Goal: Check status: Check status

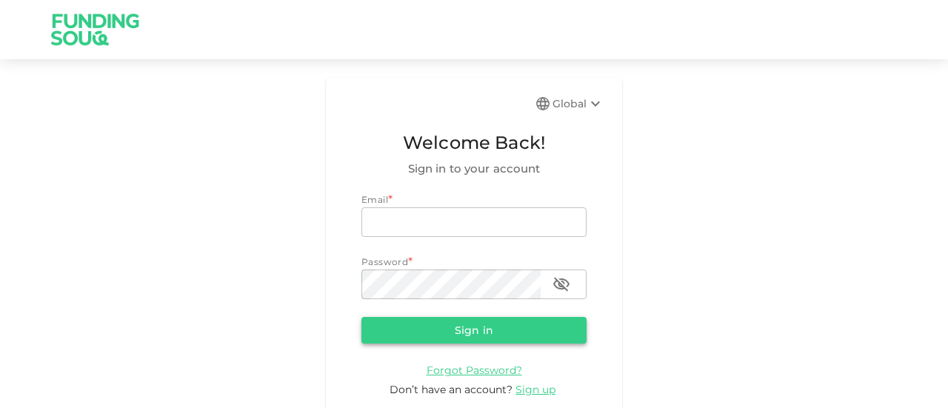
type input "[EMAIL_ADDRESS][DOMAIN_NAME]"
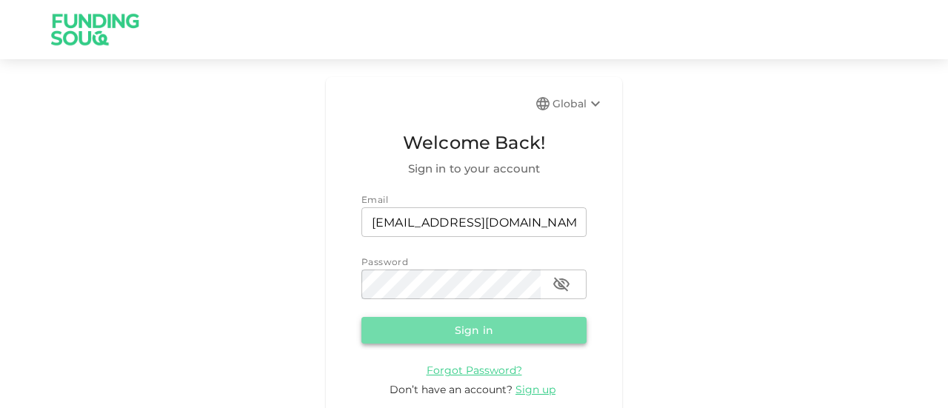
click at [477, 325] on button "Sign in" at bounding box center [473, 330] width 225 height 27
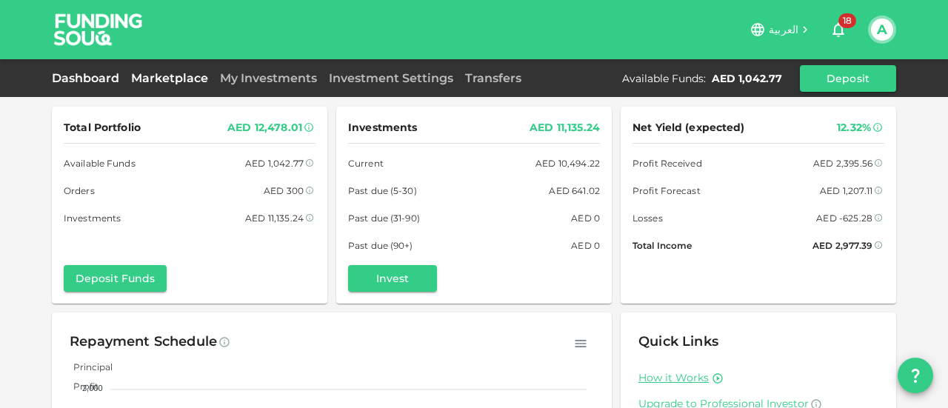
click at [173, 75] on link "Marketplace" at bounding box center [169, 78] width 89 height 14
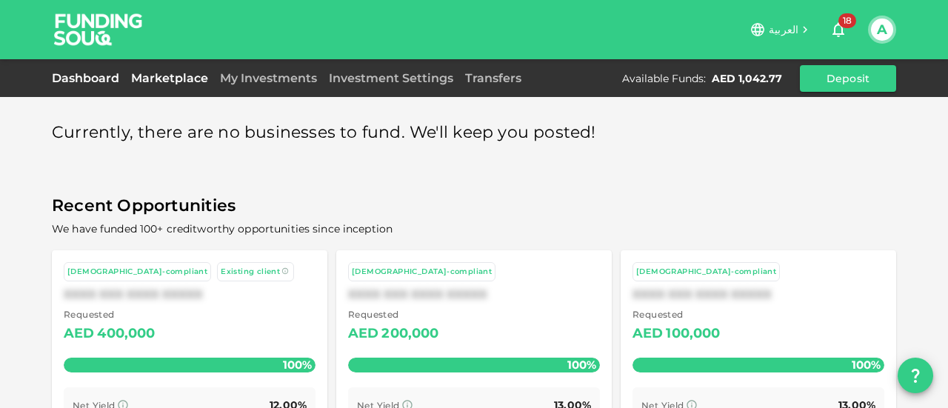
click at [87, 79] on link "Dashboard" at bounding box center [88, 78] width 73 height 14
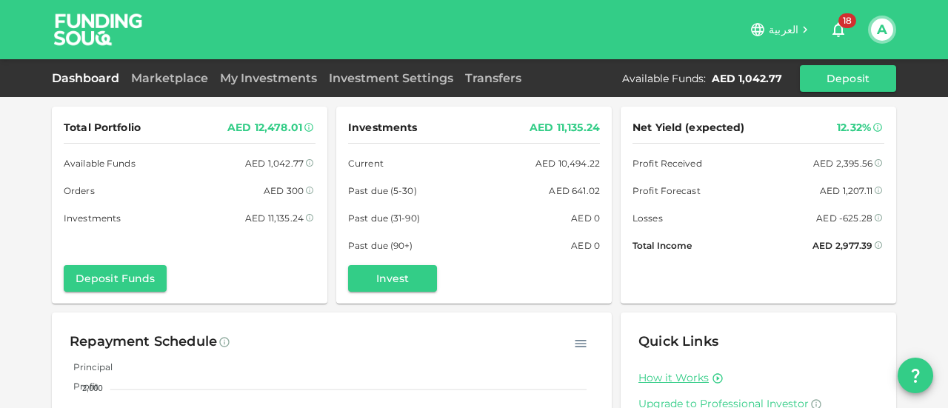
scroll to position [204, 0]
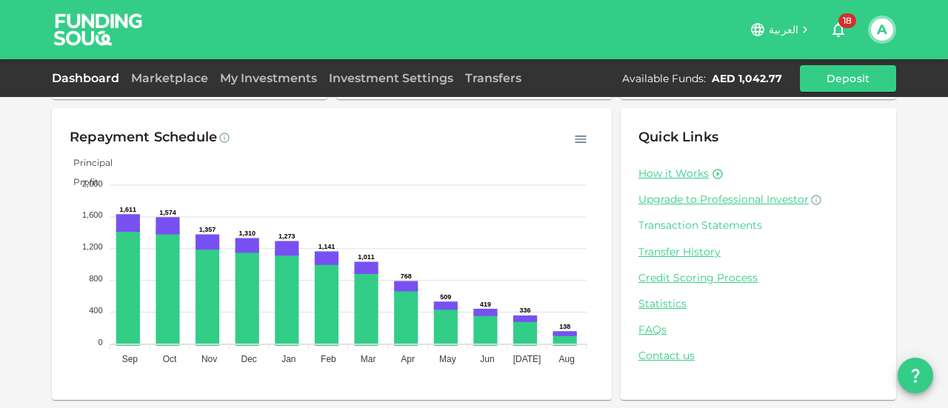
click at [710, 221] on link "Transaction Statements" at bounding box center [758, 226] width 240 height 14
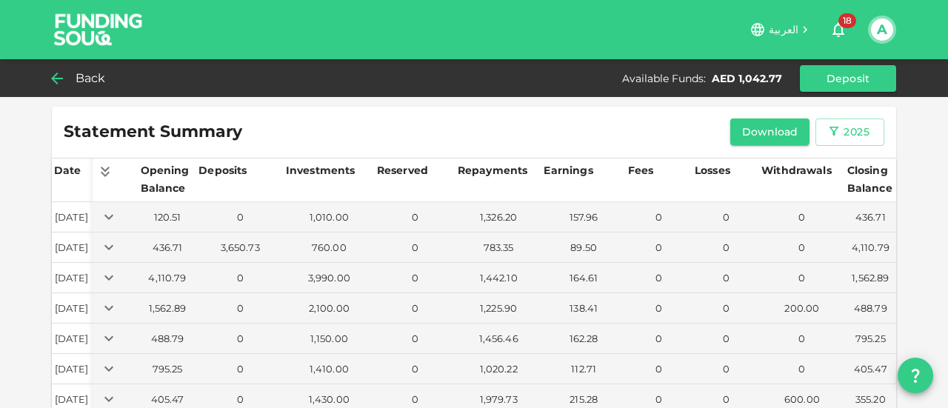
click at [95, 72] on span "Back" at bounding box center [91, 78] width 30 height 21
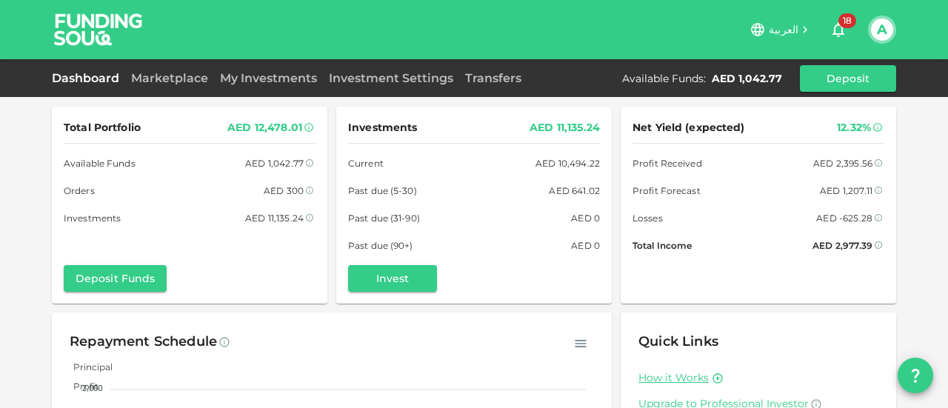
click at [18, 167] on div "Total Portfolio AED 12,478.01 Available Funds AED 1,042.77 Orders AED 300 Inves…" at bounding box center [474, 306] width 948 height 613
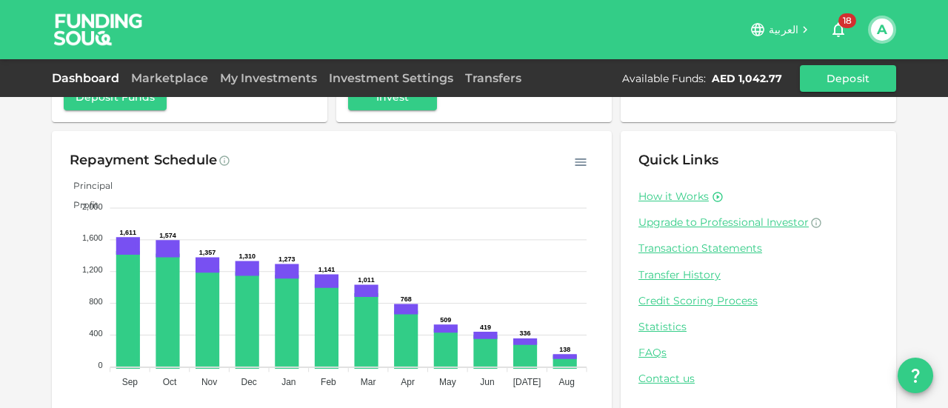
scroll to position [204, 0]
